Goal: Task Accomplishment & Management: Use online tool/utility

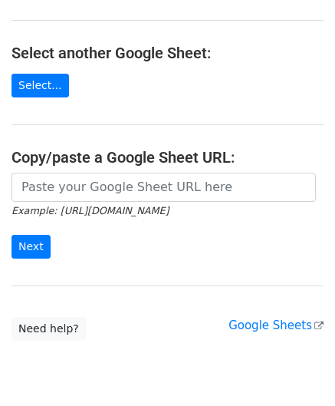
scroll to position [153, 0]
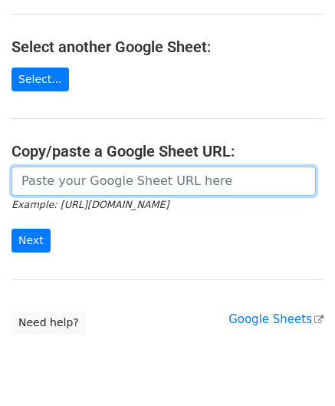
click at [74, 183] on input "url" at bounding box center [163, 180] width 304 height 29
paste input "[URL][DOMAIN_NAME]"
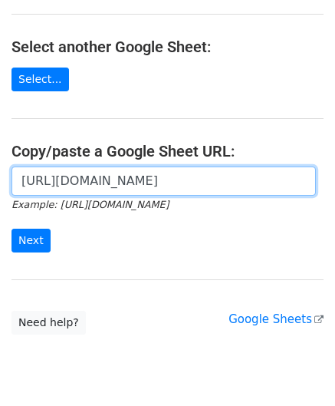
scroll to position [0, 341]
type input "[URL][DOMAIN_NAME]"
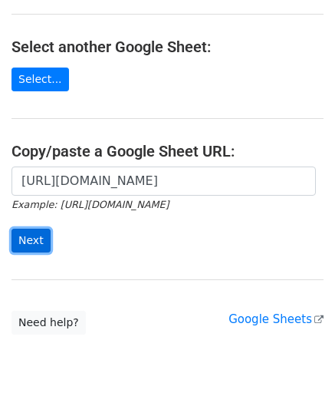
click at [38, 232] on input "Next" at bounding box center [30, 240] width 39 height 24
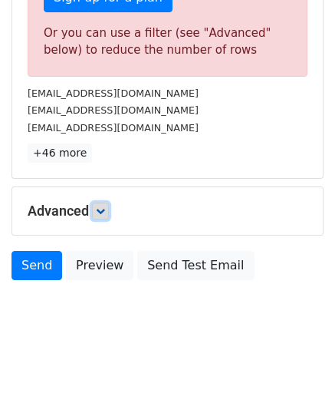
click at [108, 203] on link at bounding box center [100, 210] width 17 height 17
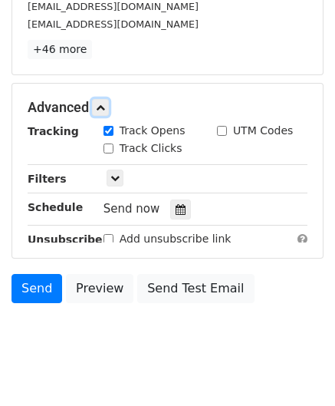
scroll to position [641, 0]
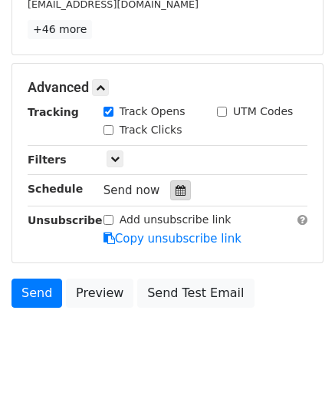
click at [178, 182] on div at bounding box center [180, 190] width 21 height 20
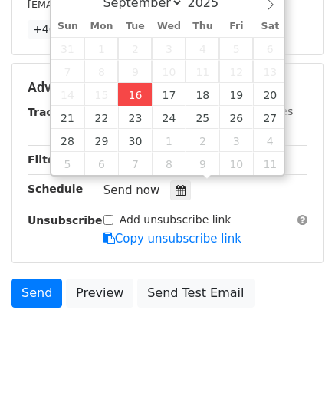
type input "2025-09-16 12:00"
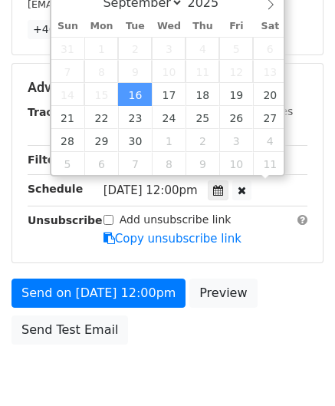
scroll to position [0, 0]
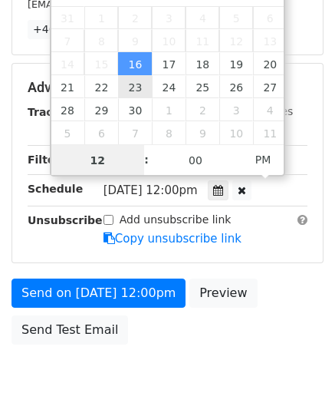
paste input "Hour"
type input "1"
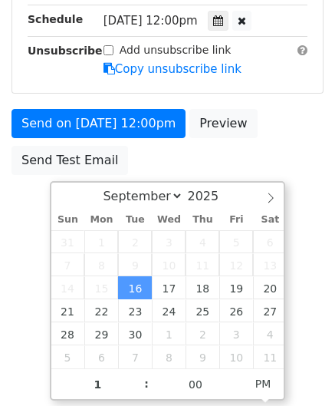
type input "2025-09-16 13:00"
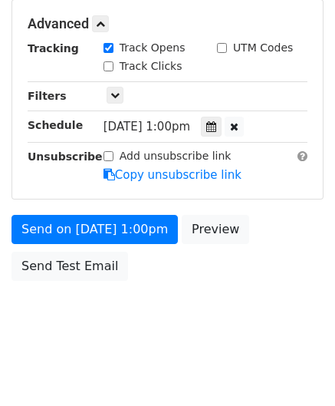
scroll to position [703, 0]
